Goal: Task Accomplishment & Management: Complete application form

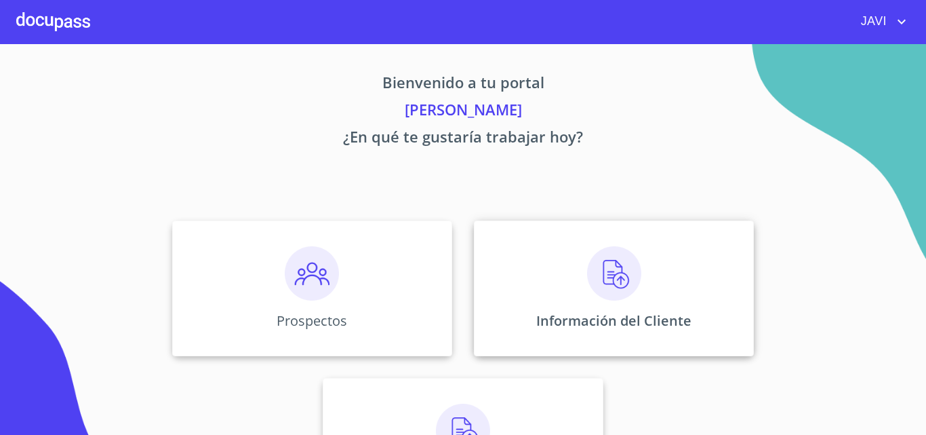
click at [612, 275] on img at bounding box center [614, 273] width 54 height 54
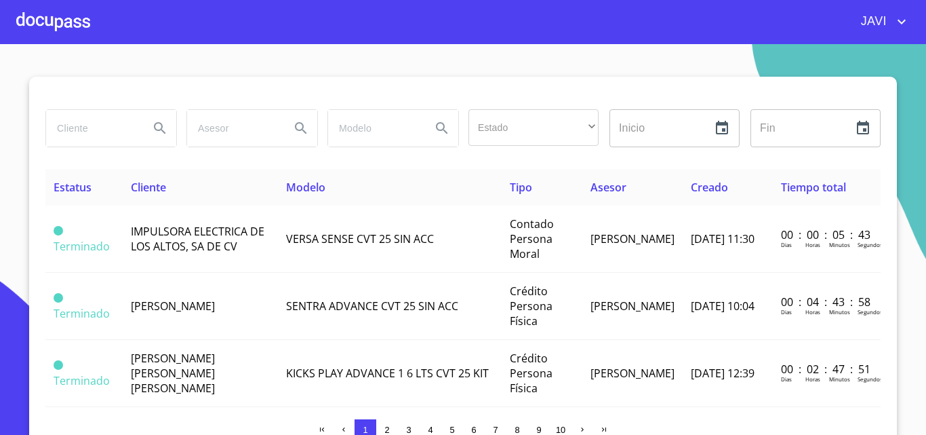
click at [79, 131] on input "search" at bounding box center [92, 128] width 92 height 37
type input "[PERSON_NAME]"
click at [154, 125] on icon "Search" at bounding box center [160, 128] width 12 height 12
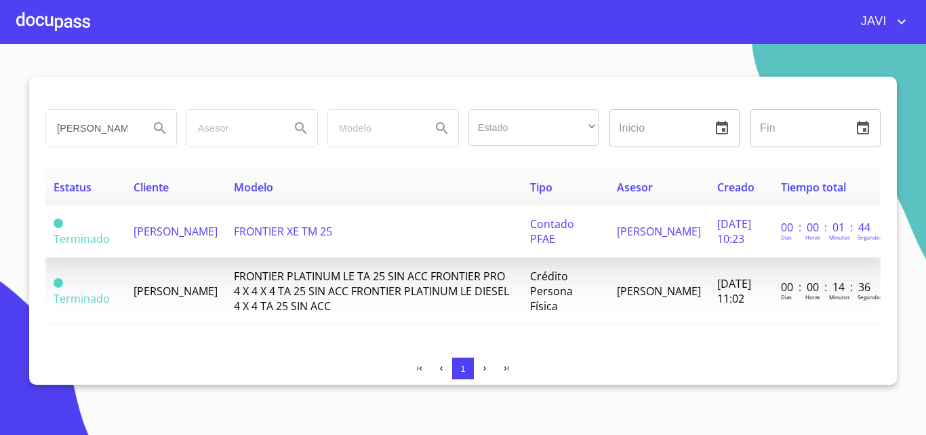
click at [289, 236] on span "FRONTIER XE TM 25" at bounding box center [283, 231] width 98 height 15
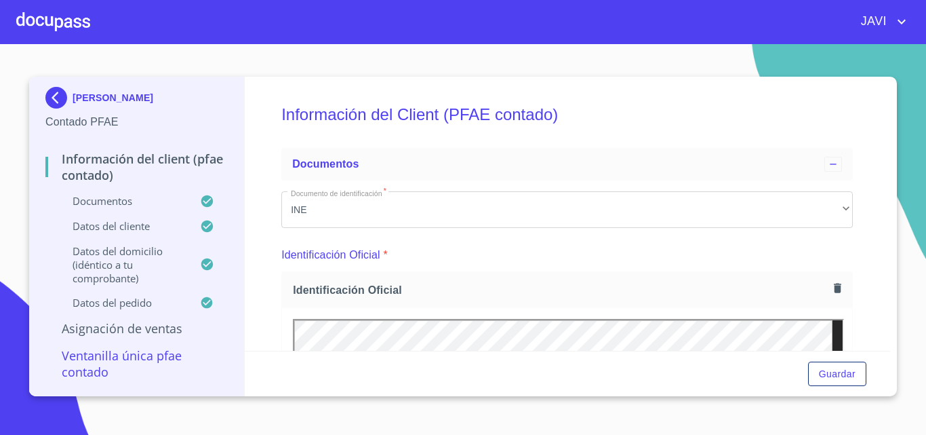
click at [866, 94] on div "Información del Client (PFAE contado) Documentos Documento de identificación   …" at bounding box center [568, 214] width 646 height 274
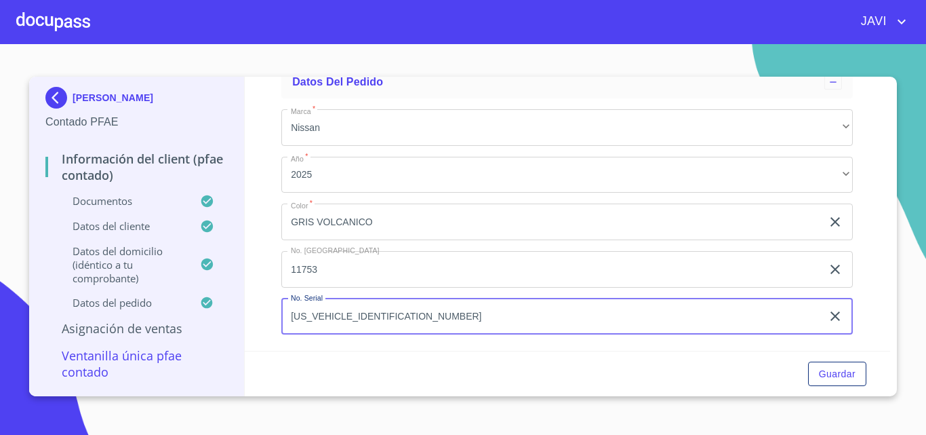
drag, startPoint x: 291, startPoint y: 311, endPoint x: 392, endPoint y: 317, distance: 101.2
click at [392, 317] on input "[US_VEHICLE_IDENTIFICATION_NUMBER]" at bounding box center [551, 316] width 540 height 37
click at [49, 16] on div at bounding box center [53, 21] width 74 height 43
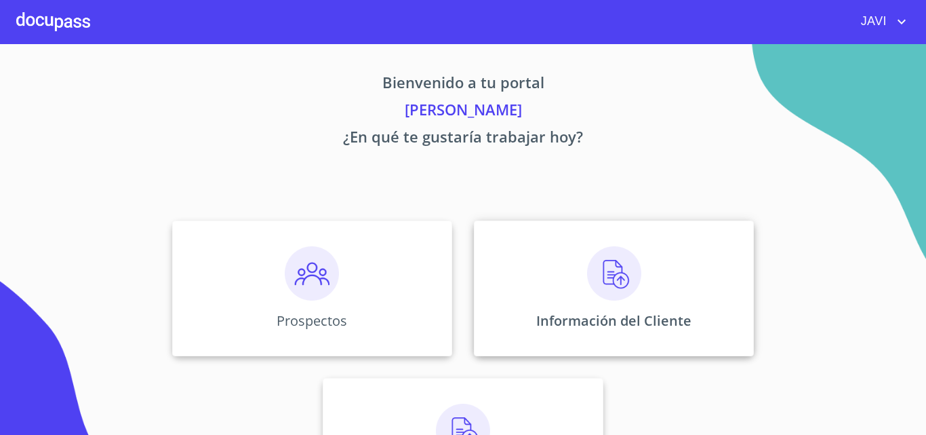
click at [610, 269] on img at bounding box center [614, 273] width 54 height 54
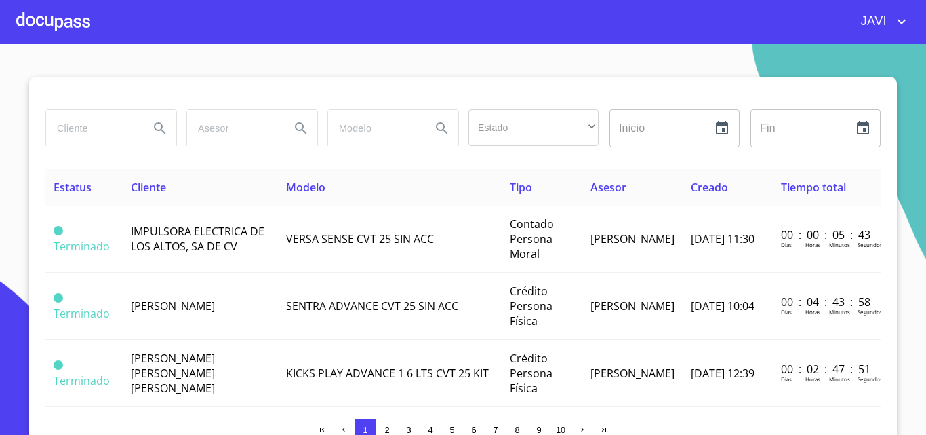
click at [82, 127] on input "search" at bounding box center [92, 128] width 92 height 37
type input "[PERSON_NAME]"
click at [156, 125] on icon "Search" at bounding box center [160, 128] width 12 height 12
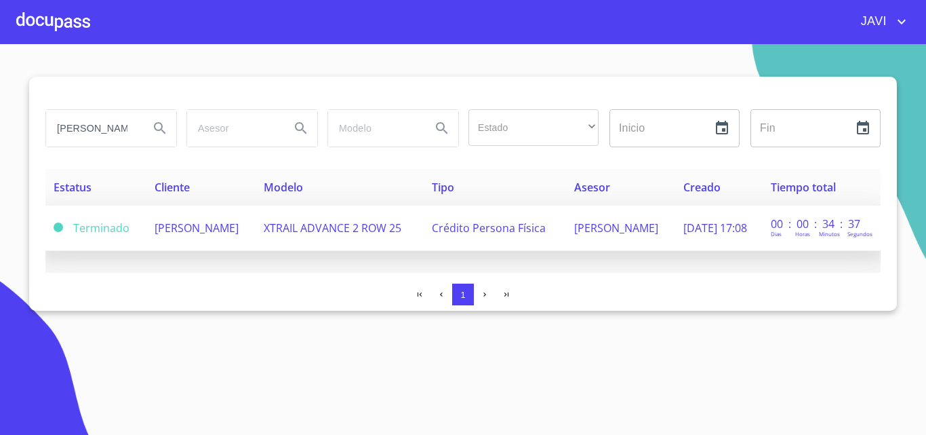
click at [401, 233] on span "XTRAIL ADVANCE 2 ROW 25" at bounding box center [333, 227] width 138 height 15
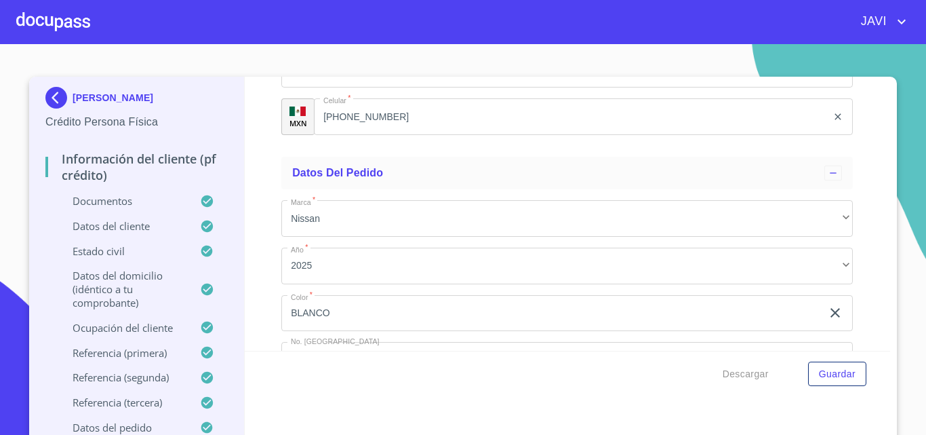
scroll to position [7878, 0]
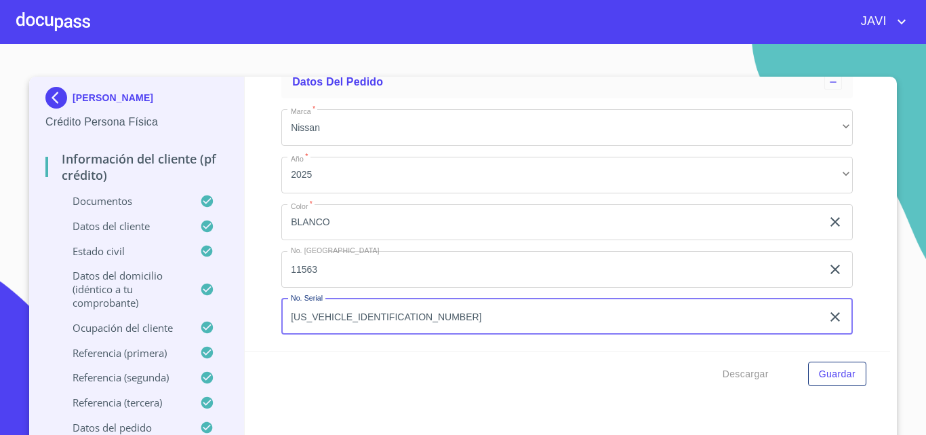
drag, startPoint x: 283, startPoint y: 318, endPoint x: 393, endPoint y: 314, distance: 109.2
click at [393, 314] on input "[US_VEHICLE_IDENTIFICATION_NUMBER]" at bounding box center [551, 316] width 540 height 37
click at [57, 20] on div at bounding box center [53, 21] width 74 height 43
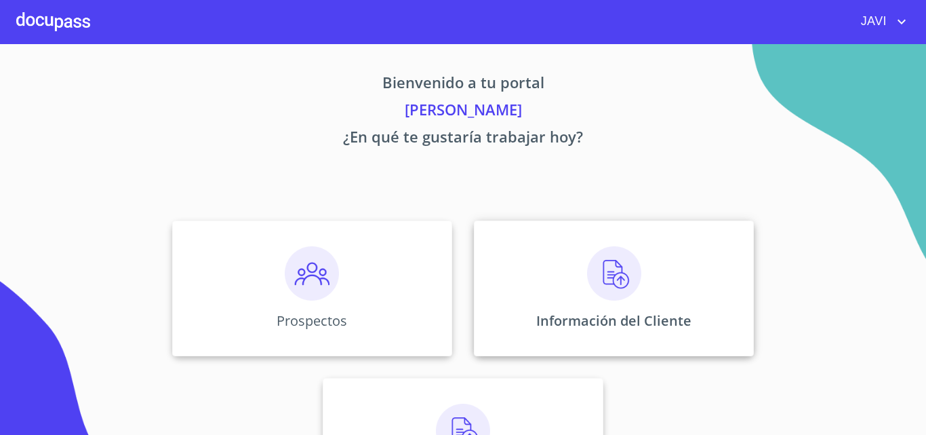
click at [604, 268] on img at bounding box center [614, 273] width 54 height 54
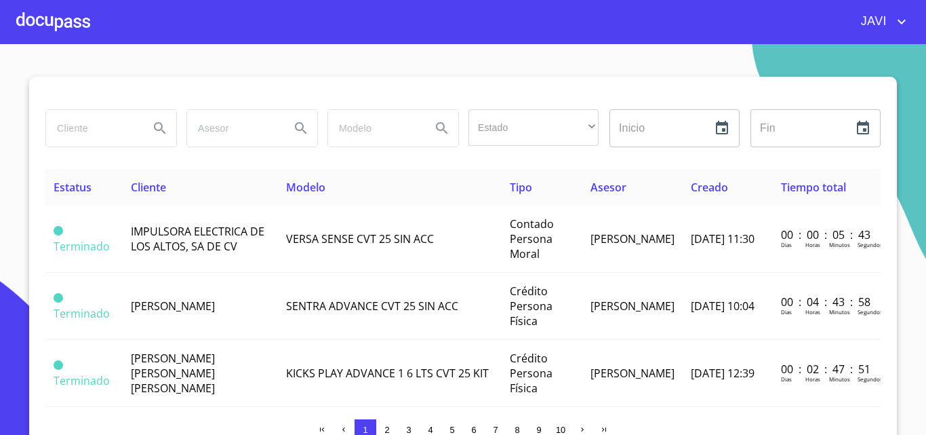
click at [80, 132] on input "search" at bounding box center [92, 128] width 92 height 37
type input "[PERSON_NAME]"
click at [152, 126] on icon "Search" at bounding box center [160, 128] width 16 height 16
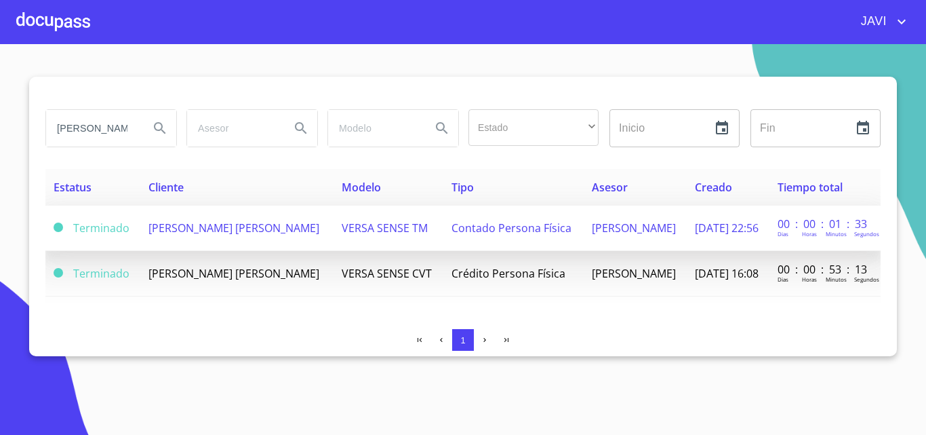
click at [482, 227] on span "Contado Persona Física" at bounding box center [512, 227] width 120 height 15
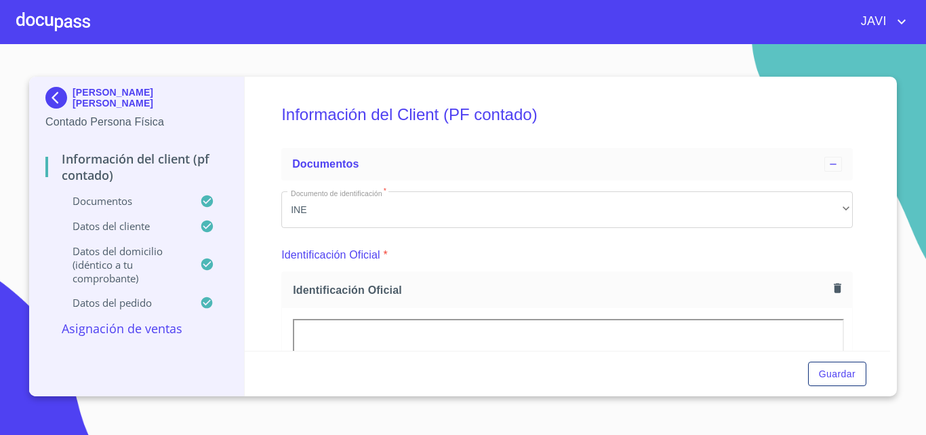
scroll to position [3770, 0]
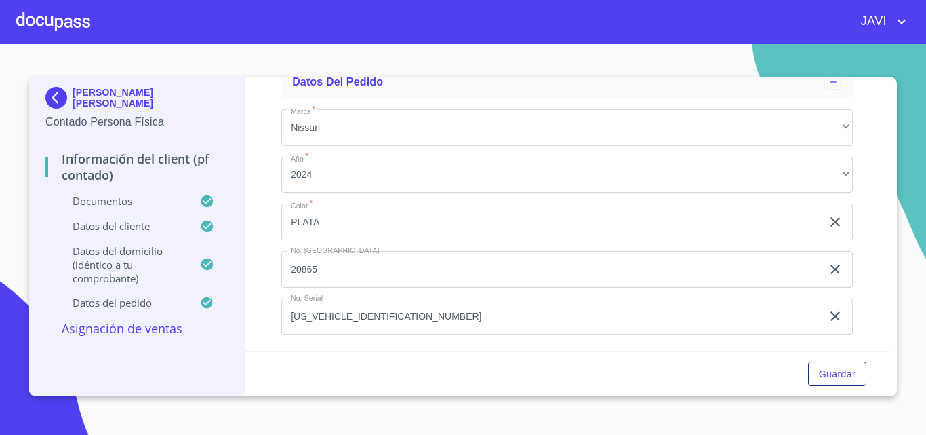
click at [45, 20] on div at bounding box center [53, 21] width 74 height 43
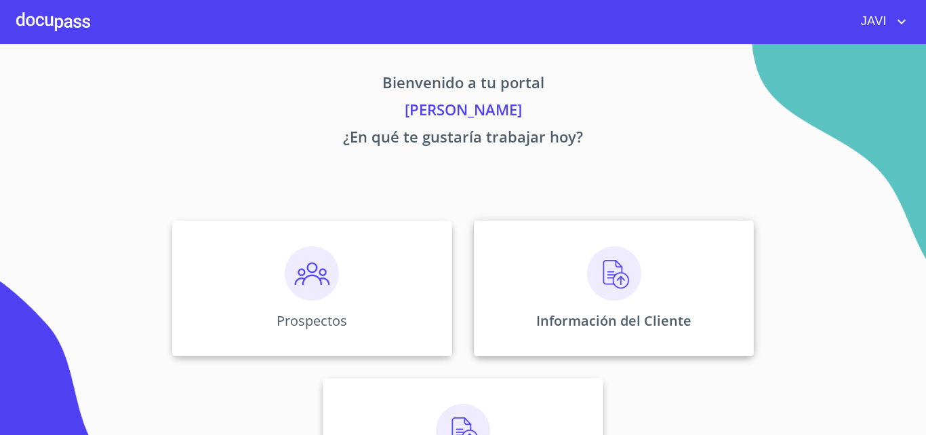
click at [607, 264] on img at bounding box center [614, 273] width 54 height 54
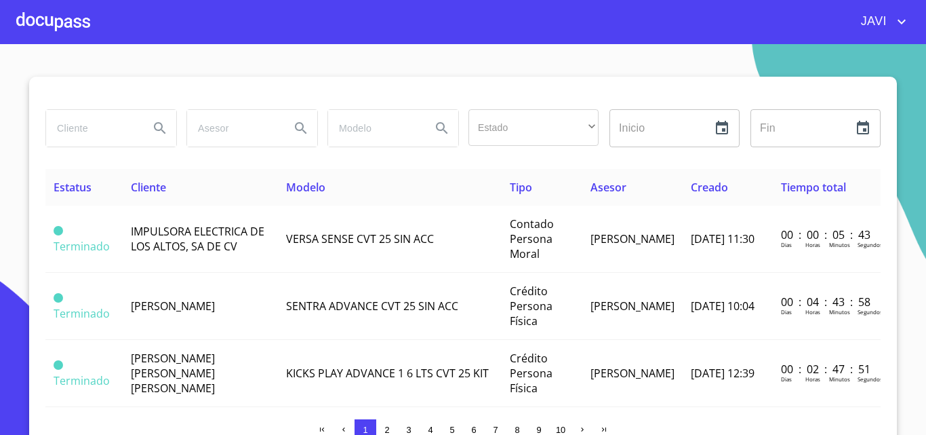
click at [94, 132] on input "search" at bounding box center [92, 128] width 92 height 37
type input "[PERSON_NAME]"
click at [158, 127] on icon "Search" at bounding box center [160, 128] width 16 height 16
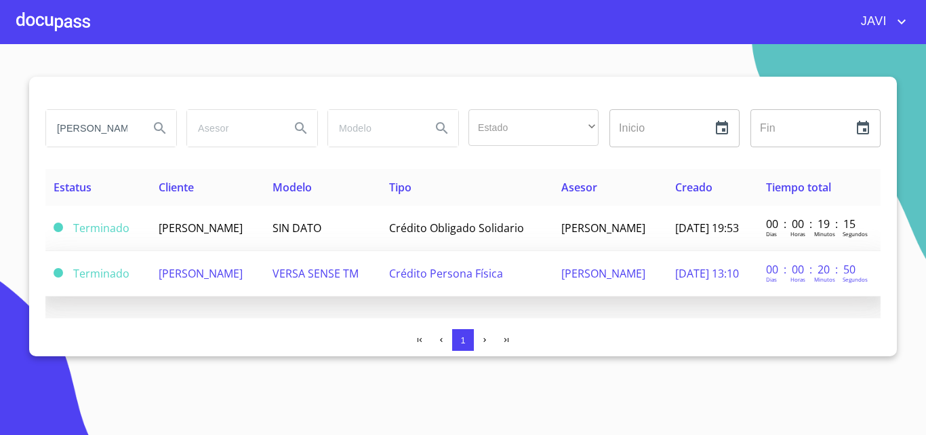
click at [454, 272] on span "Crédito Persona Física" at bounding box center [446, 273] width 114 height 15
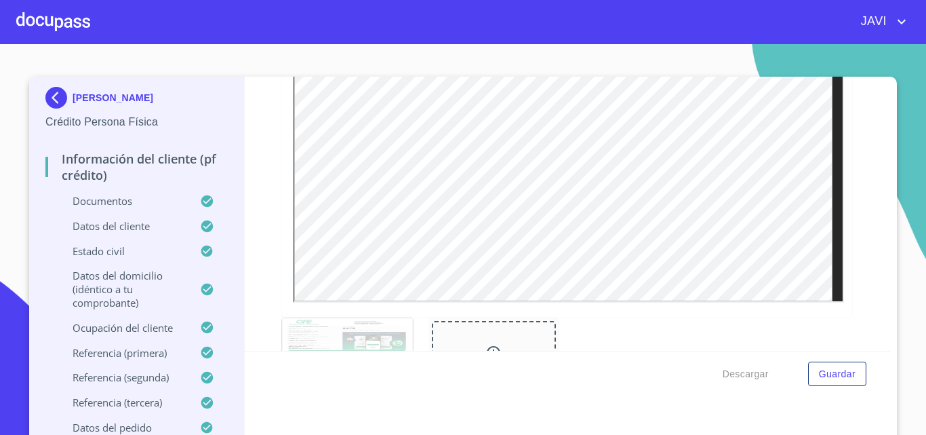
scroll to position [8209, 0]
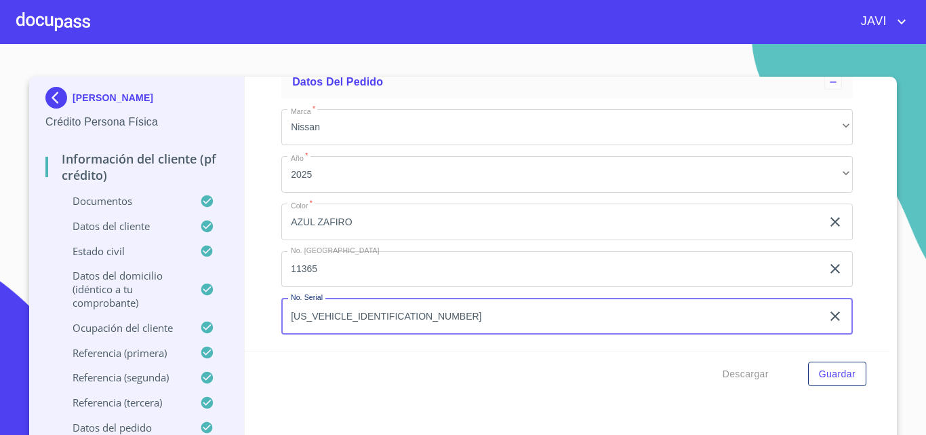
drag, startPoint x: 286, startPoint y: 316, endPoint x: 402, endPoint y: 316, distance: 115.9
click at [402, 316] on input "[US_VEHICLE_IDENTIFICATION_NUMBER]" at bounding box center [551, 316] width 540 height 37
click at [367, 316] on input "[US_VEHICLE_IDENTIFICATION_NUMBER]" at bounding box center [551, 316] width 540 height 37
click at [452, 311] on input "[US_VEHICLE_IDENTIFICATION_NUMBER]" at bounding box center [551, 316] width 540 height 37
drag, startPoint x: 285, startPoint y: 316, endPoint x: 365, endPoint y: 317, distance: 80.0
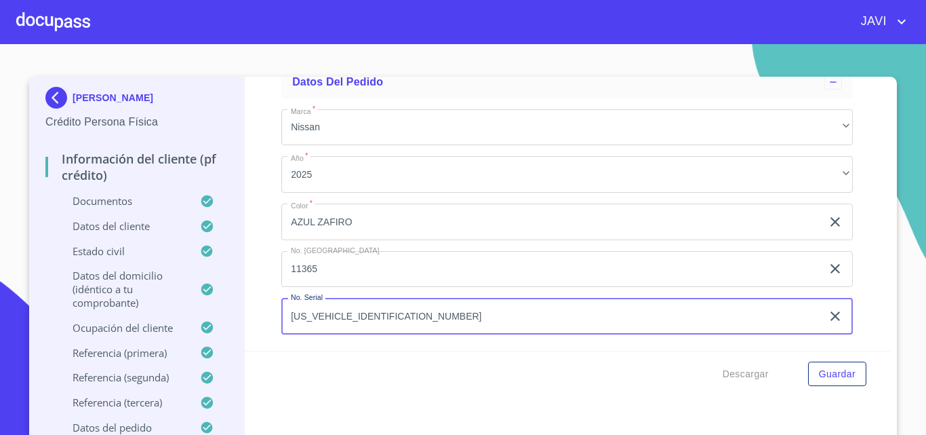
click at [390, 316] on input "[US_VEHICLE_IDENTIFICATION_NUMBER]" at bounding box center [551, 316] width 540 height 37
click at [41, 22] on div at bounding box center [53, 21] width 74 height 43
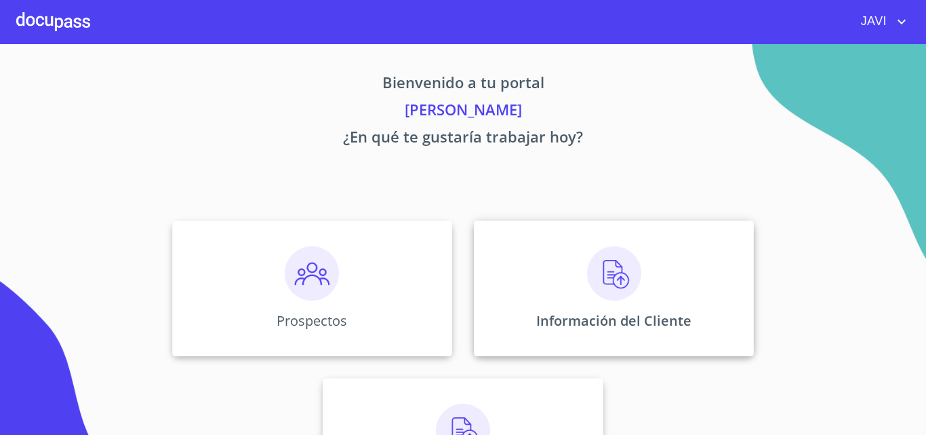
click at [606, 275] on img at bounding box center [614, 273] width 54 height 54
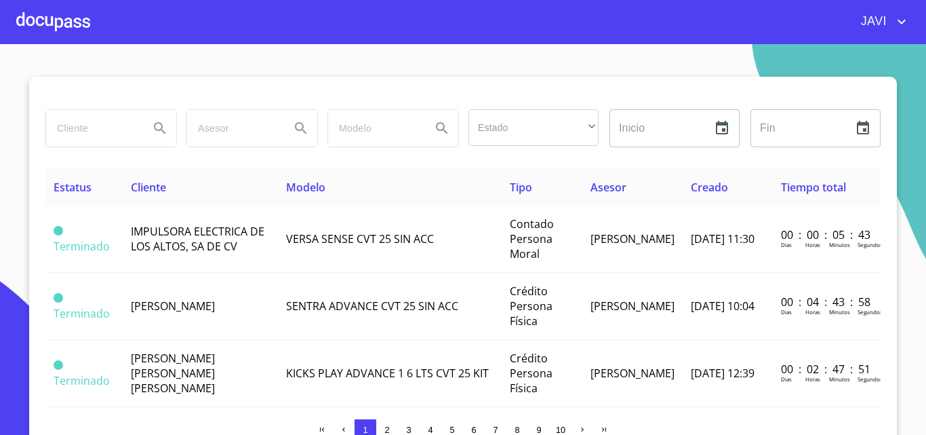
click at [88, 133] on input "search" at bounding box center [92, 128] width 92 height 37
type input "[PERSON_NAME] [PERSON_NAME]"
click at [152, 127] on icon "Search" at bounding box center [160, 128] width 16 height 16
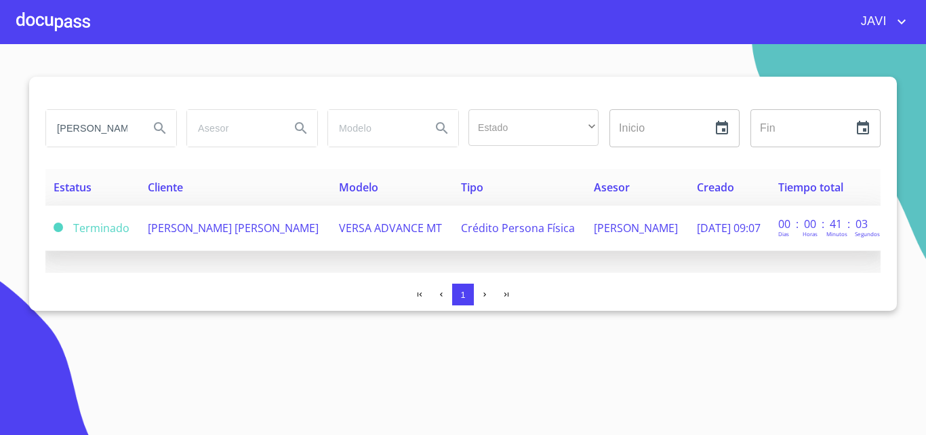
click at [369, 225] on span "VERSA ADVANCE MT" at bounding box center [390, 227] width 103 height 15
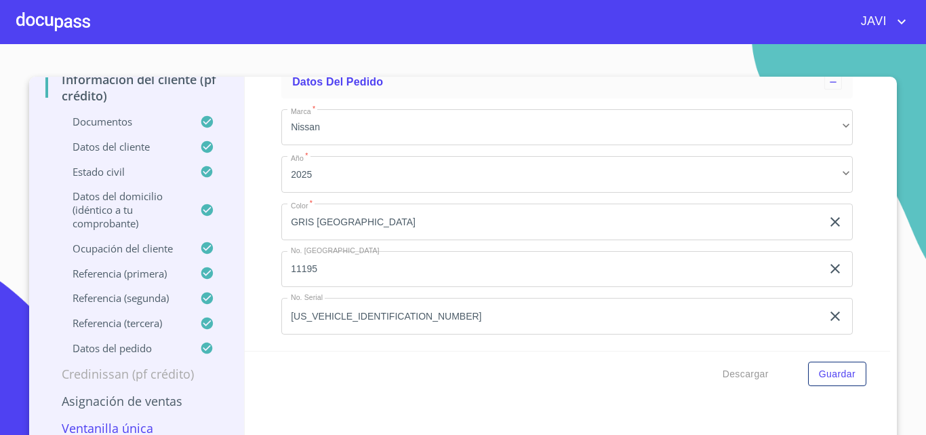
scroll to position [8202, 0]
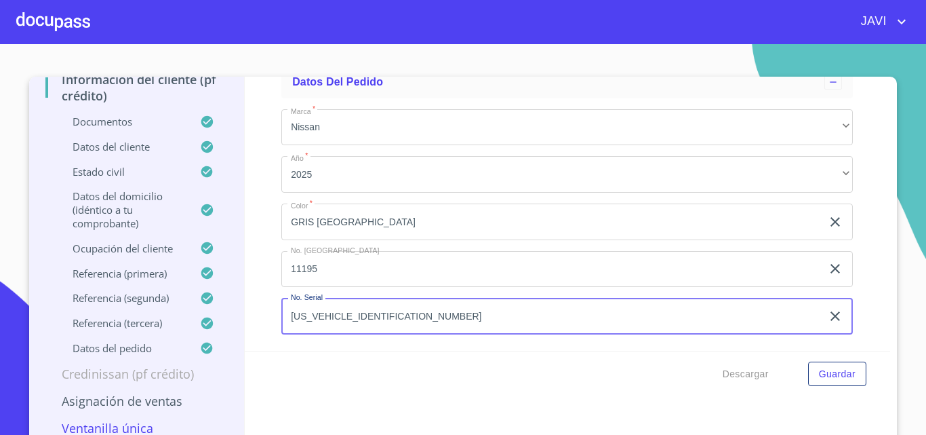
drag, startPoint x: 285, startPoint y: 313, endPoint x: 386, endPoint y: 314, distance: 101.0
click at [386, 314] on input "[US_VEHICLE_IDENTIFICATION_NUMBER]" at bounding box center [551, 316] width 540 height 37
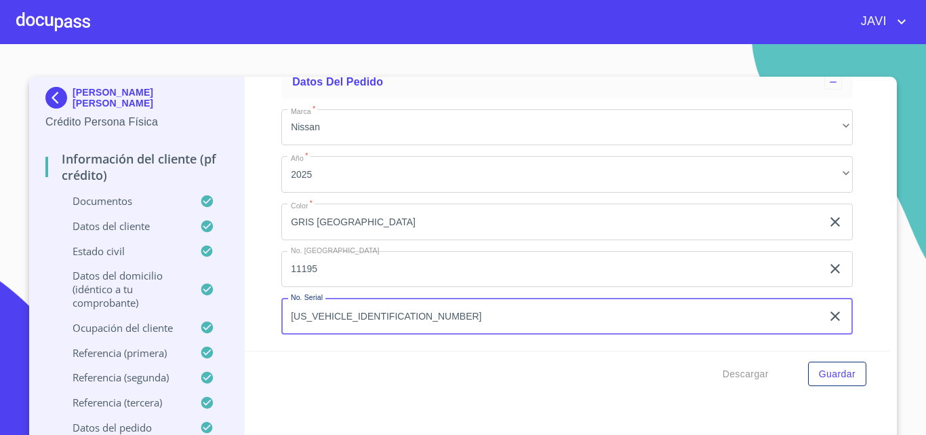
click at [257, 306] on div "Información del cliente (PF crédito) Documentos Documento de identificación   *…" at bounding box center [568, 214] width 646 height 274
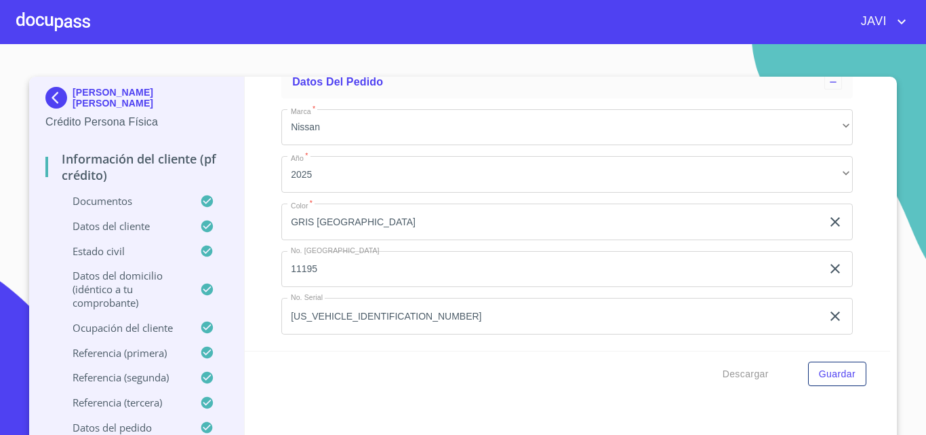
click at [48, 20] on div at bounding box center [53, 21] width 74 height 43
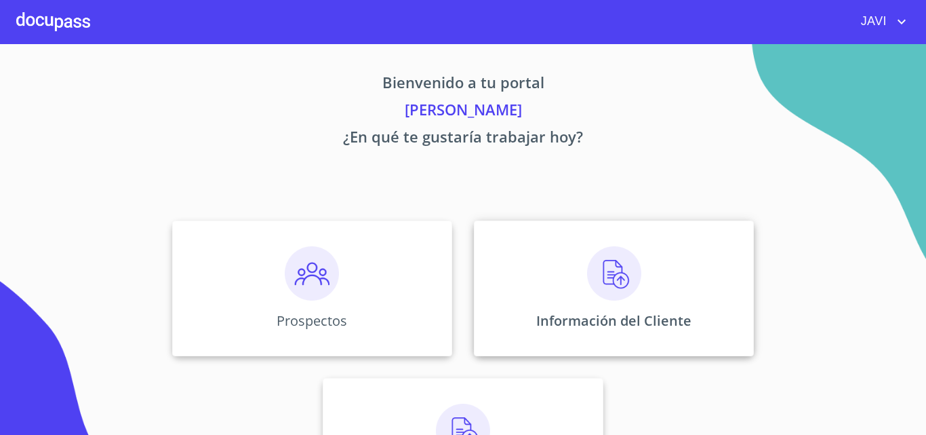
click at [605, 273] on img at bounding box center [614, 273] width 54 height 54
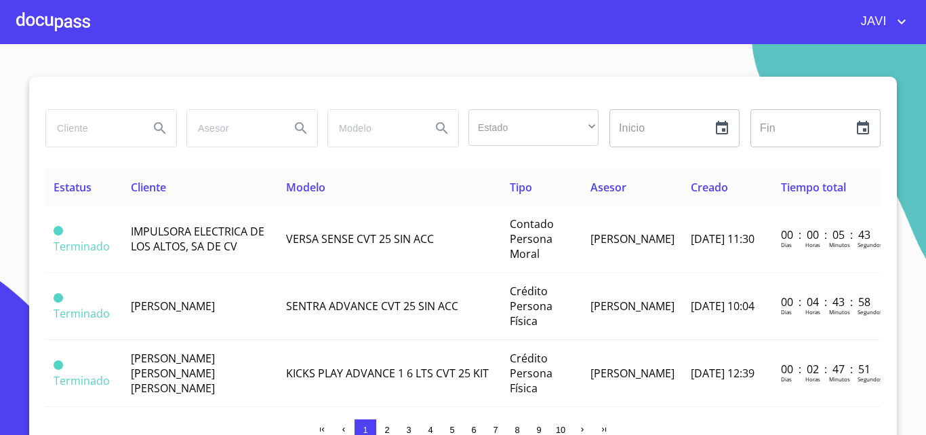
click at [89, 131] on input "search" at bounding box center [92, 128] width 92 height 37
type input "[PERSON_NAME] [PERSON_NAME]"
click at [156, 130] on icon "Search" at bounding box center [160, 128] width 16 height 16
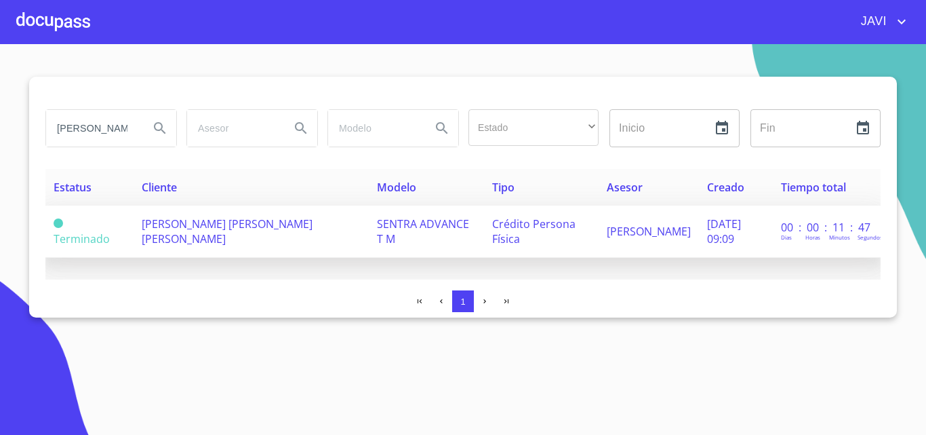
click at [386, 222] on span "SENTRA ADVANCE T M" at bounding box center [423, 231] width 92 height 30
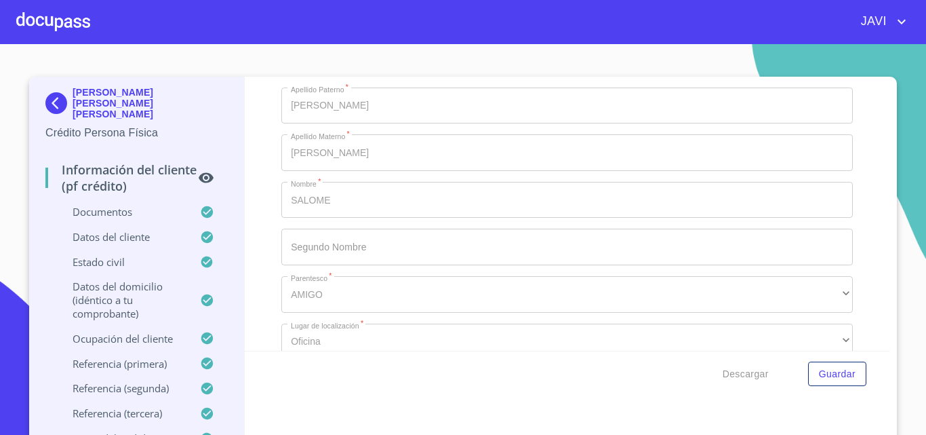
scroll to position [7878, 0]
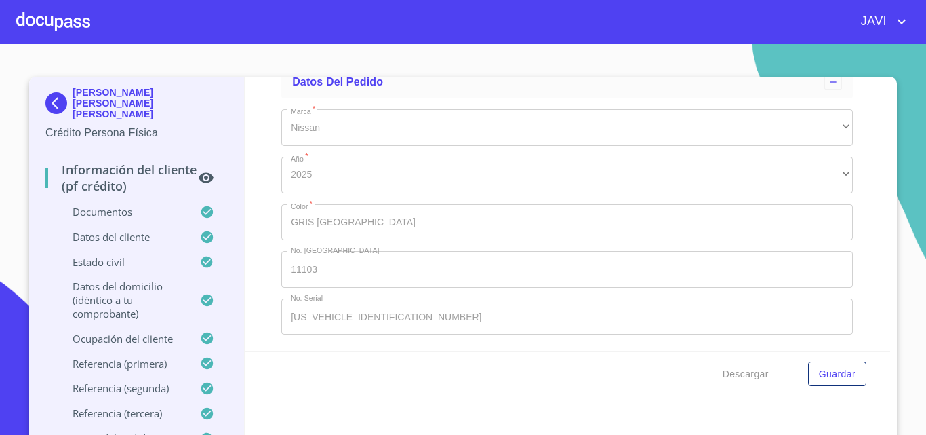
click at [258, 302] on div "Información del cliente (PF crédito) Documentos Documento de identificación   *…" at bounding box center [568, 214] width 646 height 274
click at [270, 287] on div "Información del cliente (PF crédito) Documentos Documento de identificación   *…" at bounding box center [568, 214] width 646 height 274
click at [62, 18] on div at bounding box center [53, 21] width 74 height 43
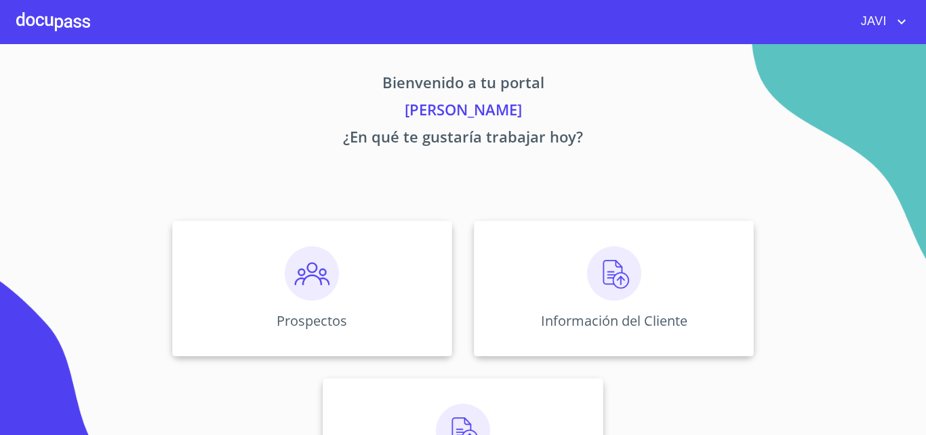
click at [613, 283] on img at bounding box center [614, 273] width 54 height 54
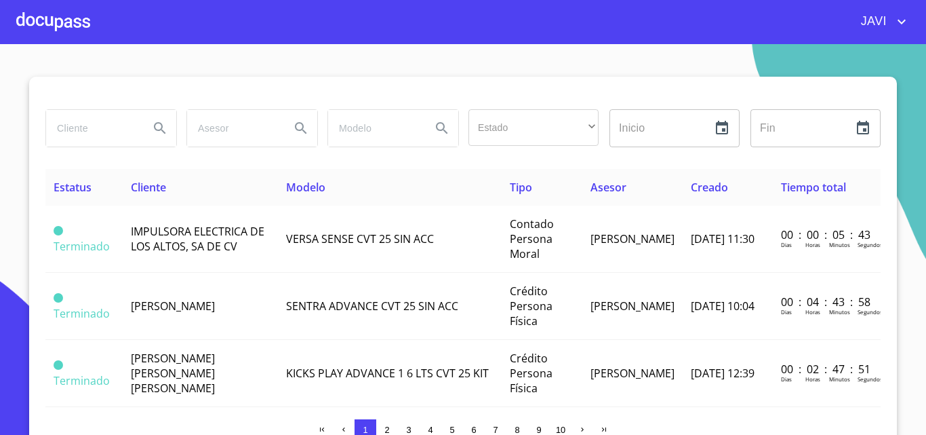
click at [83, 130] on input "search" at bounding box center [92, 128] width 92 height 37
click at [100, 127] on input "[PERSON_NAME]" at bounding box center [92, 128] width 92 height 37
type input "[PERSON_NAME]"
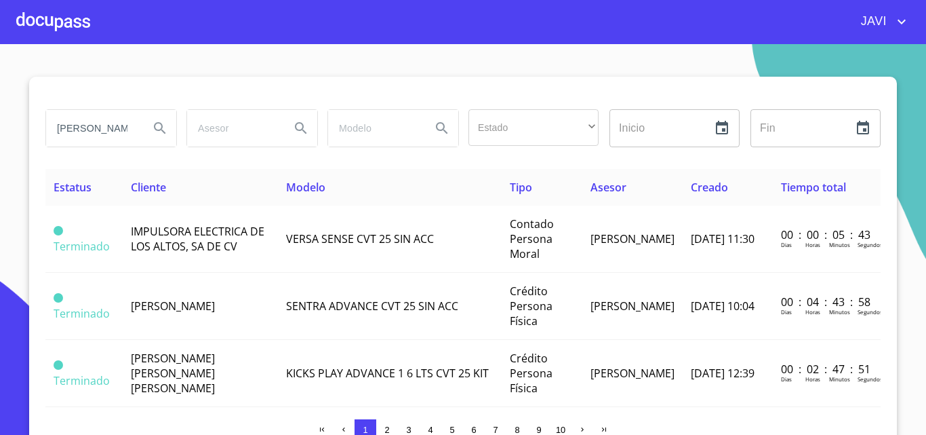
click at [152, 127] on icon "Search" at bounding box center [160, 128] width 16 height 16
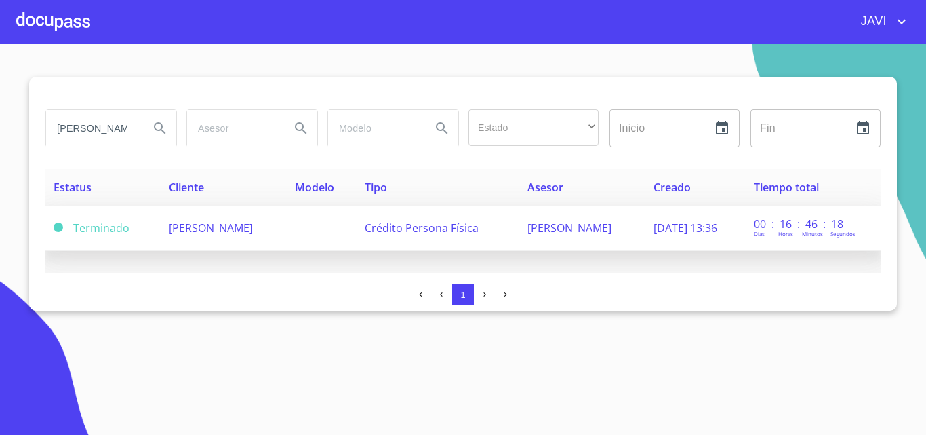
click at [253, 230] on span "[PERSON_NAME]" at bounding box center [211, 227] width 84 height 15
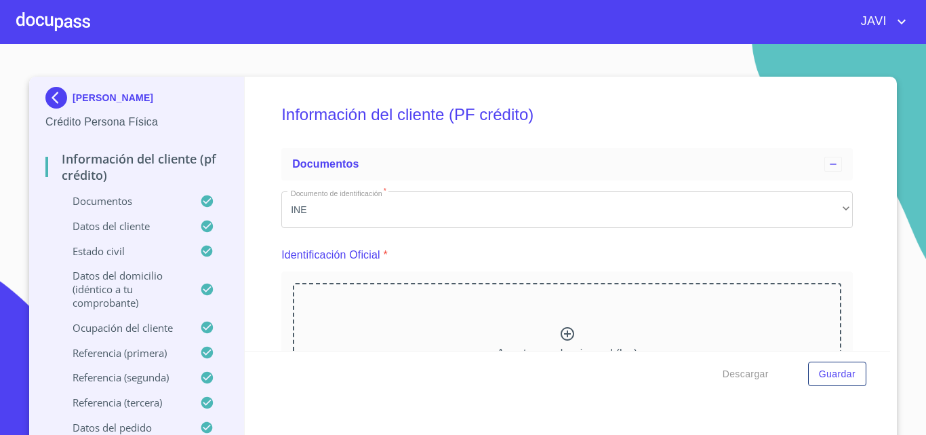
scroll to position [5950, 0]
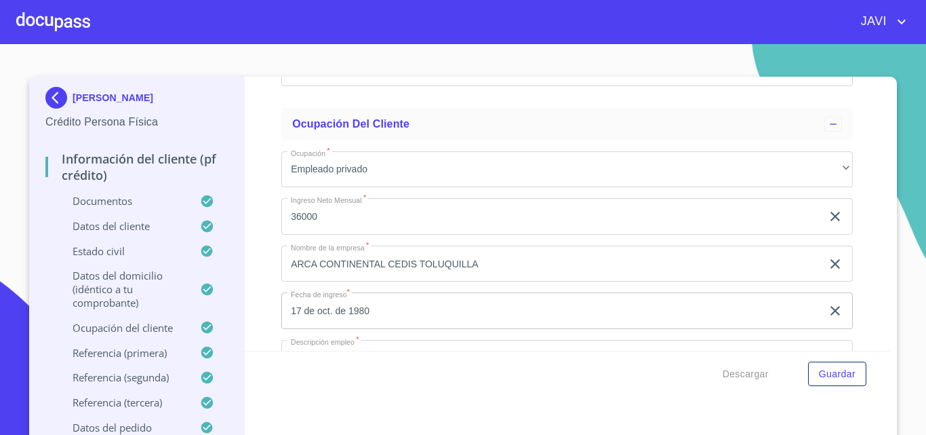
drag, startPoint x: 286, startPoint y: 315, endPoint x: 399, endPoint y: 315, distance: 113.2
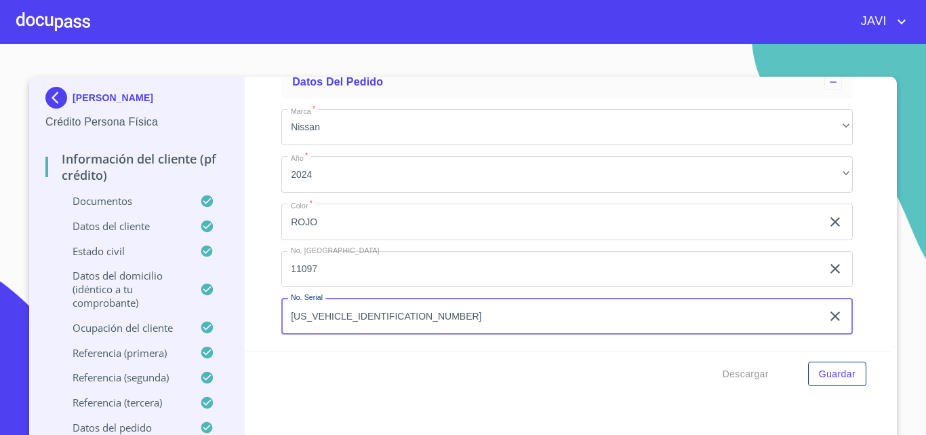
scroll to position [0, 0]
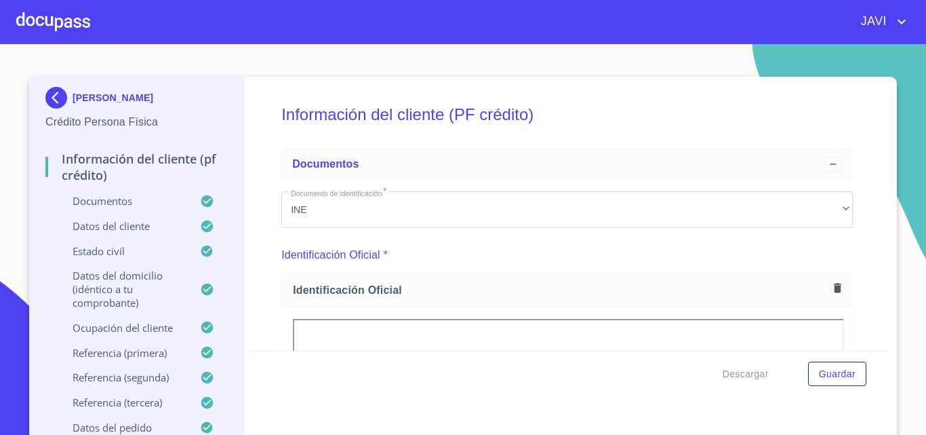
scroll to position [8209, 0]
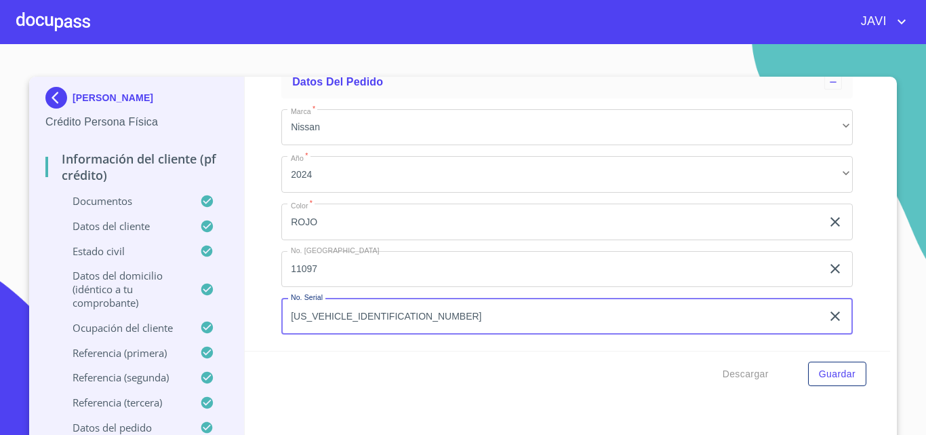
click at [60, 26] on div at bounding box center [53, 21] width 74 height 43
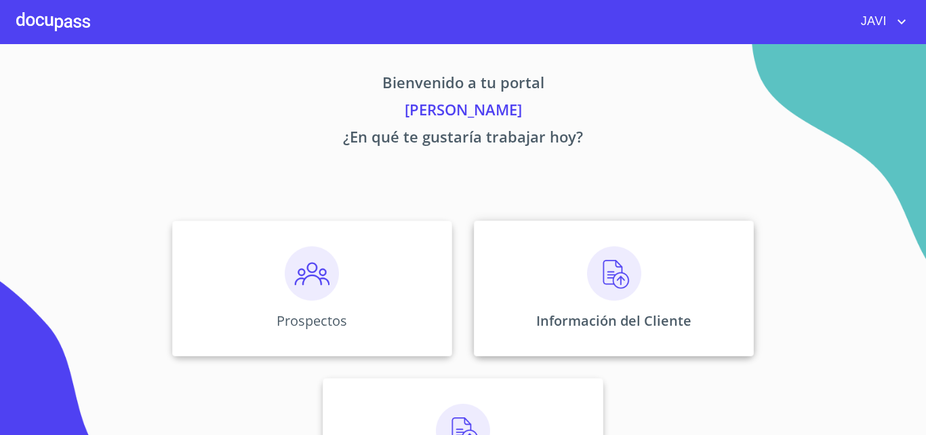
click at [603, 271] on img at bounding box center [614, 273] width 54 height 54
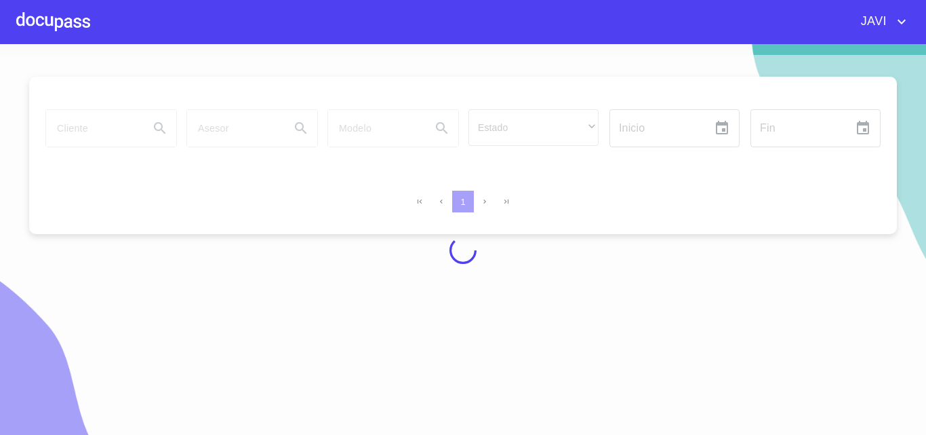
click at [92, 128] on div at bounding box center [463, 250] width 926 height 391
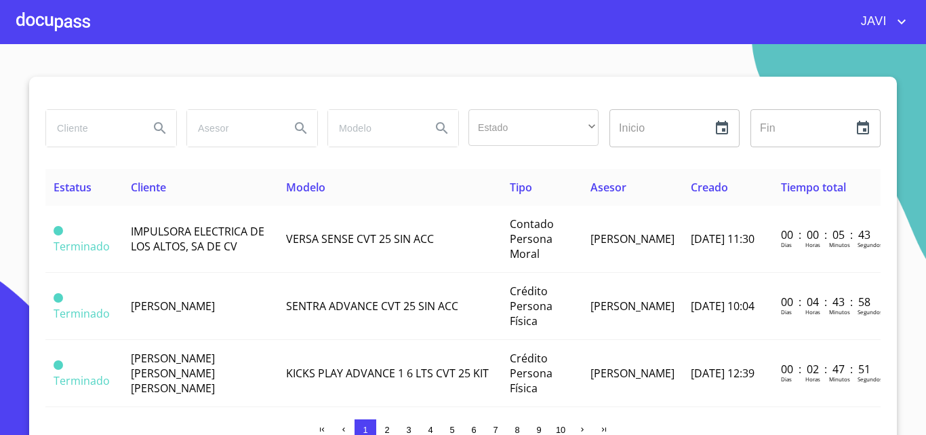
click at [92, 128] on input "search" at bounding box center [92, 128] width 92 height 37
type input "REYNA BARRAGAN MENDOZA"
click at [154, 123] on icon "Search" at bounding box center [160, 128] width 12 height 12
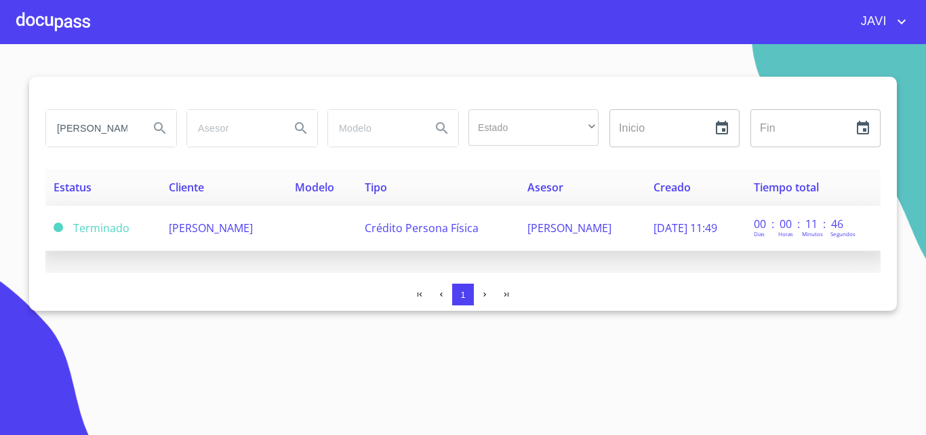
click at [253, 231] on span "REYNA BARRAGAN MENDOZA" at bounding box center [211, 227] width 84 height 15
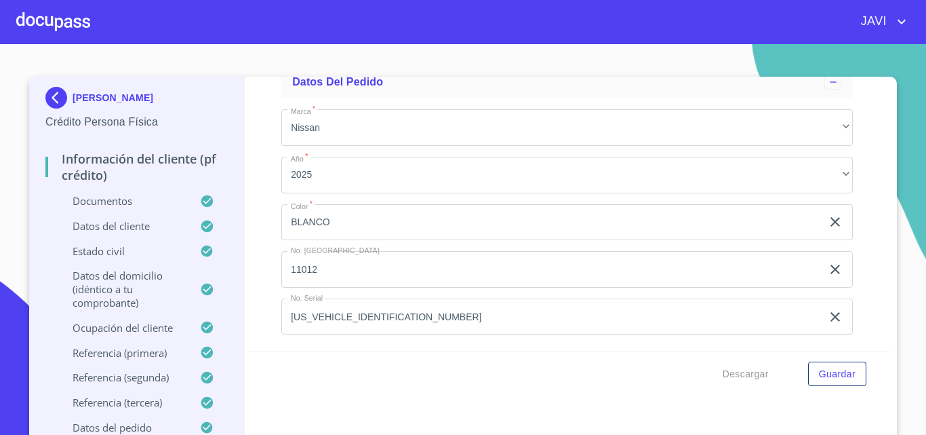
scroll to position [7525, 0]
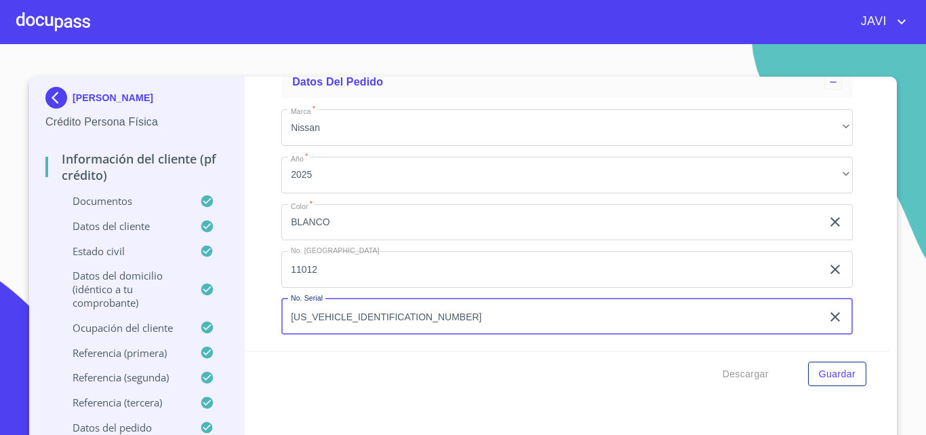
drag, startPoint x: 284, startPoint y: 313, endPoint x: 377, endPoint y: 317, distance: 93.0
click at [390, 310] on input "3N8AP6HE5SL328284" at bounding box center [551, 316] width 540 height 37
click at [40, 27] on div at bounding box center [53, 21] width 74 height 43
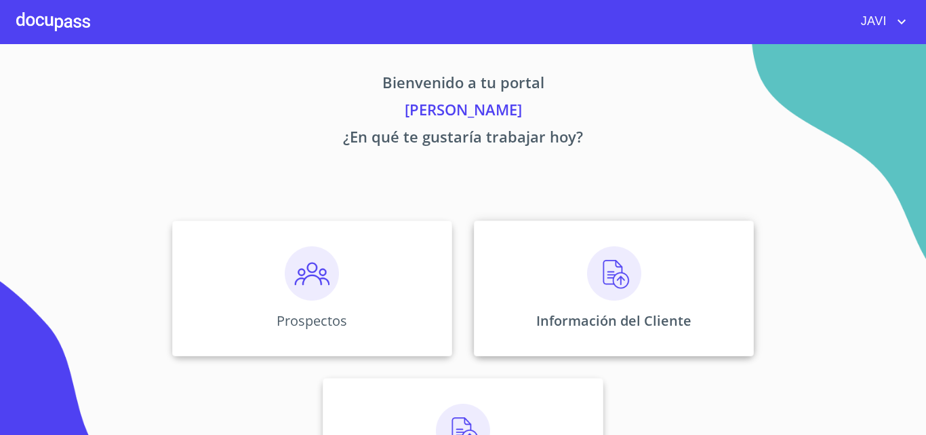
click at [612, 270] on img at bounding box center [614, 273] width 54 height 54
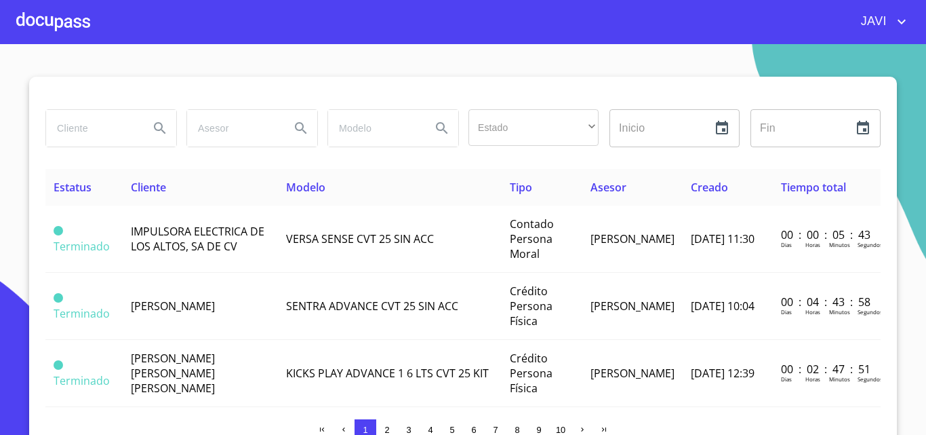
click at [83, 123] on input "search" at bounding box center [92, 128] width 92 height 37
type input "NIDIA MARIBEL GONZALEZ"
click at [154, 125] on icon "Search" at bounding box center [160, 128] width 12 height 12
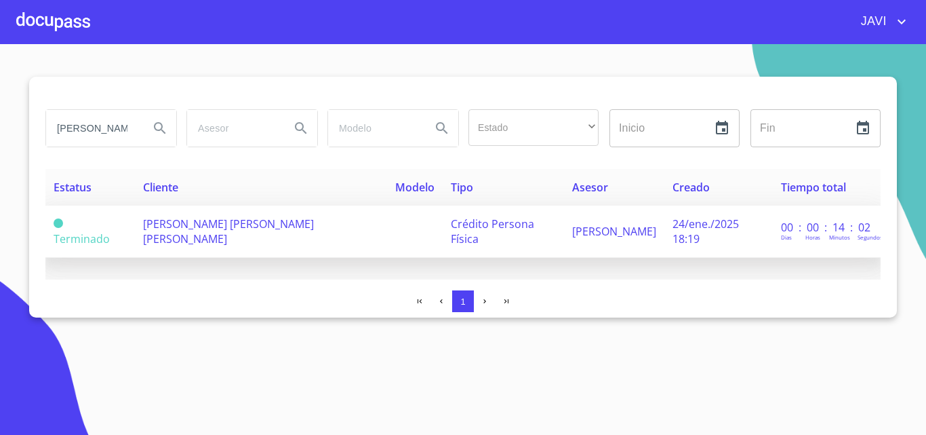
click at [314, 224] on span "NIDIA MARIBEL GONZALEZ HERNANDEZ" at bounding box center [228, 231] width 171 height 30
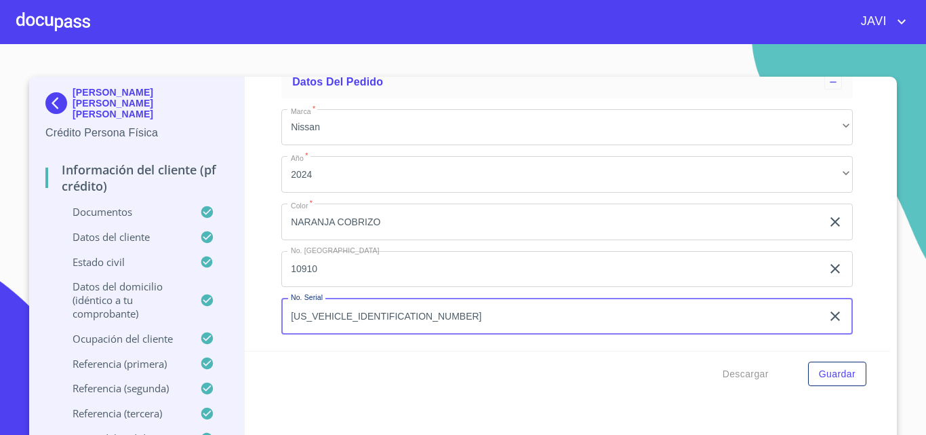
drag, startPoint x: 285, startPoint y: 319, endPoint x: 382, endPoint y: 319, distance: 97.6
click at [382, 319] on input "3N6AD33A1SK807764" at bounding box center [551, 316] width 540 height 37
click at [49, 18] on div at bounding box center [53, 21] width 74 height 43
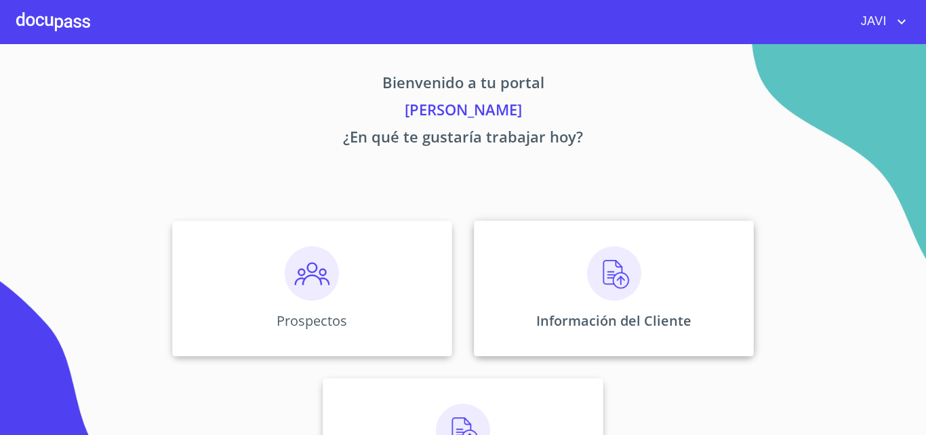
click at [604, 267] on img at bounding box center [614, 273] width 54 height 54
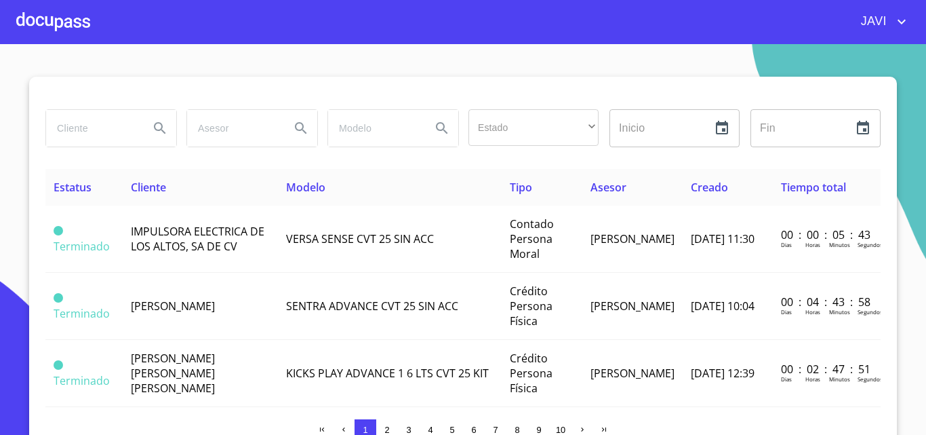
click at [81, 132] on input "search" at bounding box center [92, 128] width 92 height 37
click at [154, 130] on icon "Search" at bounding box center [160, 128] width 12 height 12
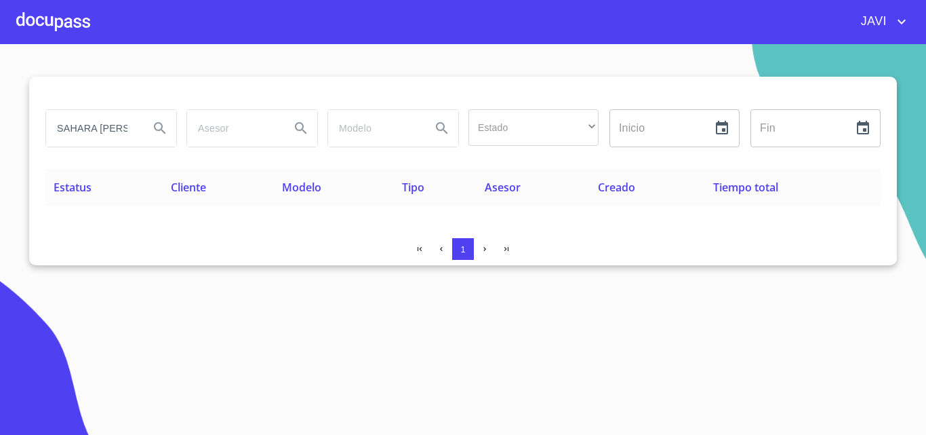
click at [157, 127] on icon "Search" at bounding box center [160, 128] width 16 height 16
click at [125, 128] on input "SAHARA CAMACHO" at bounding box center [92, 128] width 92 height 37
type input "S"
type input "H"
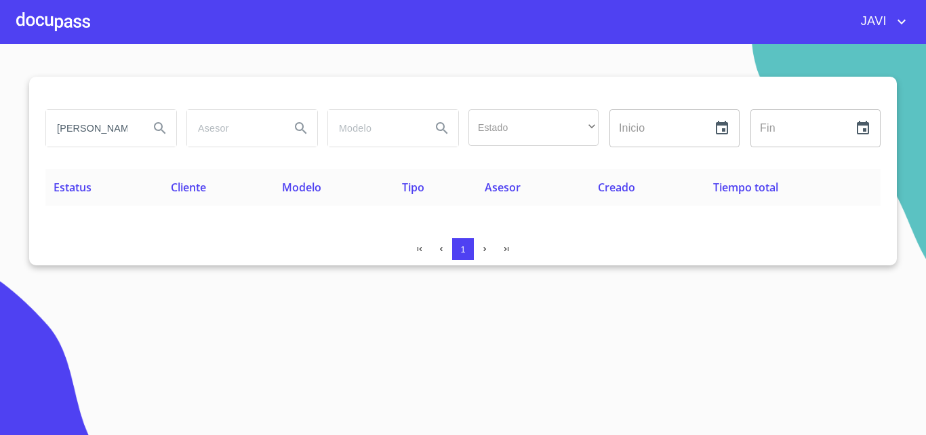
type input "[PERSON_NAME]"
click at [157, 127] on icon "Search" at bounding box center [160, 128] width 16 height 16
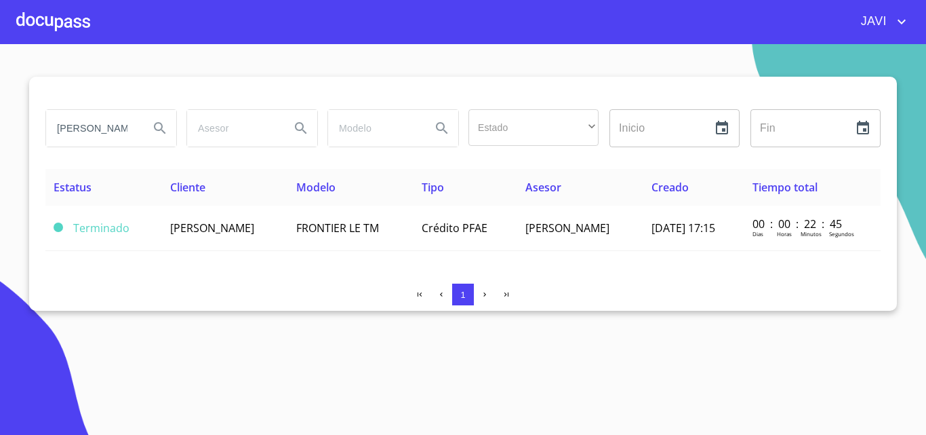
click at [105, 127] on input "[PERSON_NAME]" at bounding box center [92, 128] width 92 height 37
type input "SAHARA"
click at [154, 127] on icon "Search" at bounding box center [160, 128] width 16 height 16
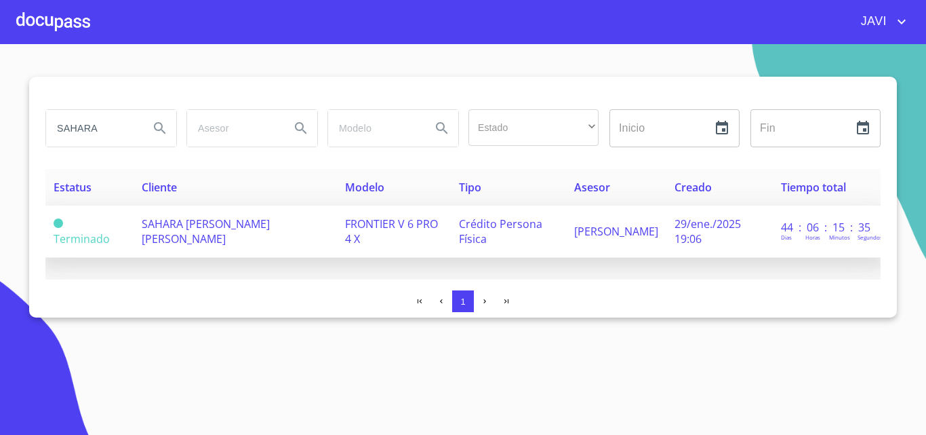
click at [218, 227] on span "SAHARA CANACHO LOPEZ" at bounding box center [206, 231] width 128 height 30
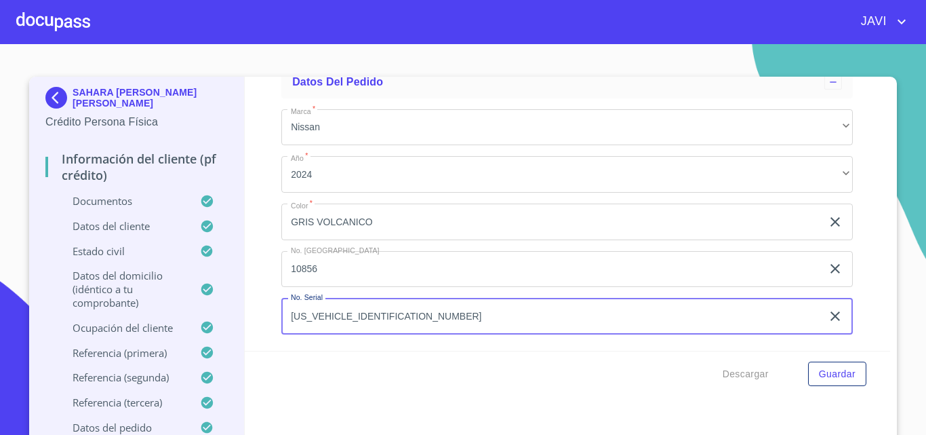
drag, startPoint x: 283, startPoint y: 316, endPoint x: 409, endPoint y: 327, distance: 126.0
click at [409, 327] on input "1N6ED1EK3RN673906" at bounding box center [551, 316] width 540 height 37
click at [50, 16] on div at bounding box center [53, 21] width 74 height 43
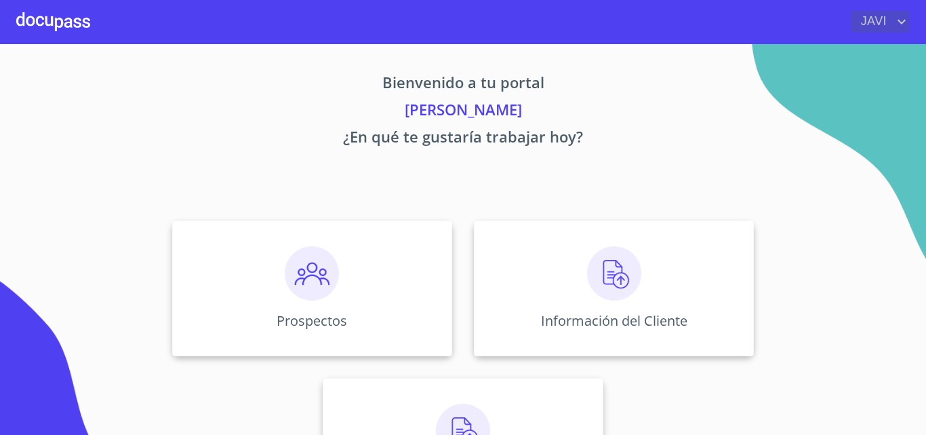
click at [899, 18] on icon "account of current user" at bounding box center [902, 22] width 16 height 16
click at [894, 28] on li "Salir" at bounding box center [888, 28] width 44 height 24
